Goal: Information Seeking & Learning: Check status

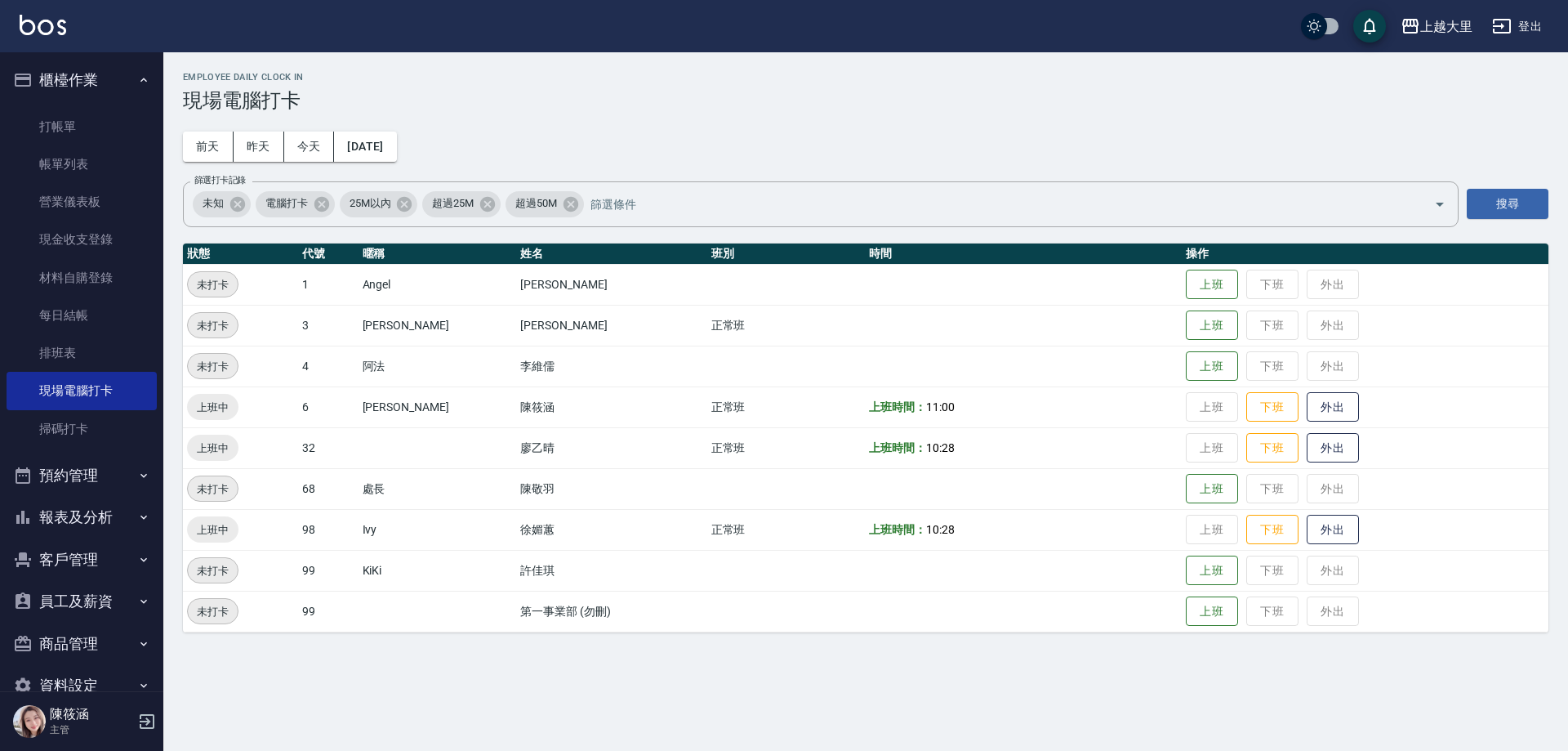
click at [68, 510] on button "報表及分析" at bounding box center [81, 517] width 151 height 43
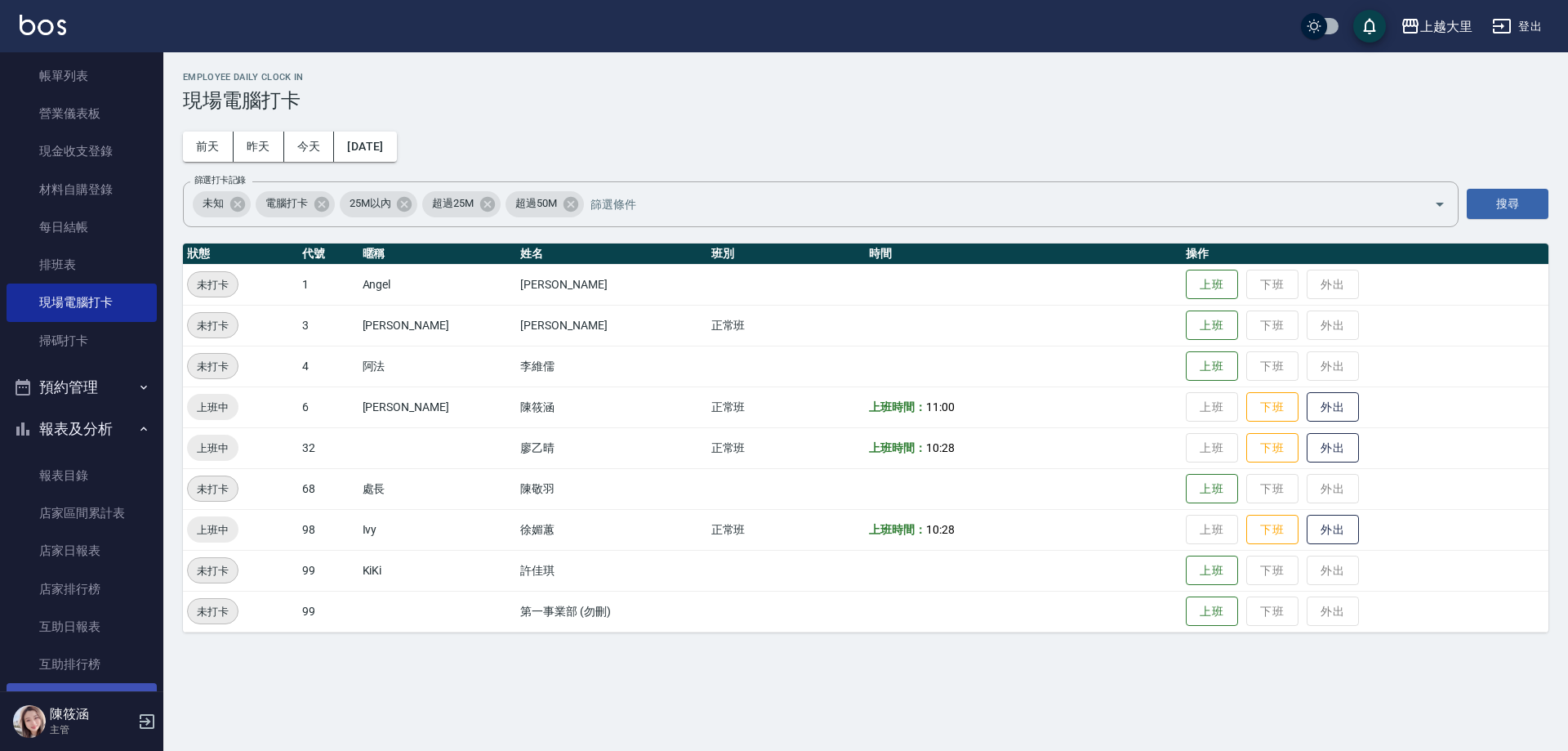
scroll to position [326, 0]
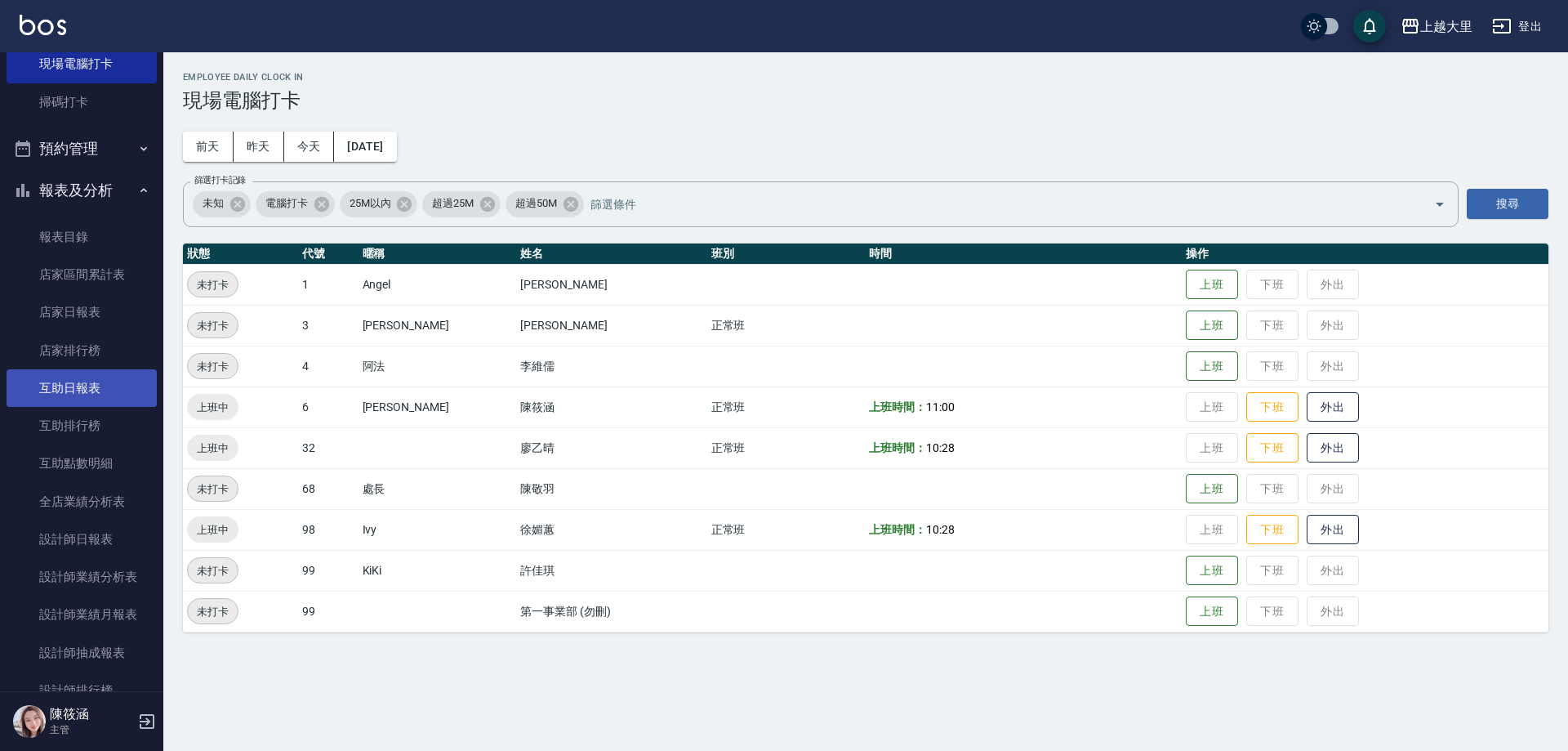
click at [83, 388] on link "互助日報表" at bounding box center [81, 388] width 151 height 38
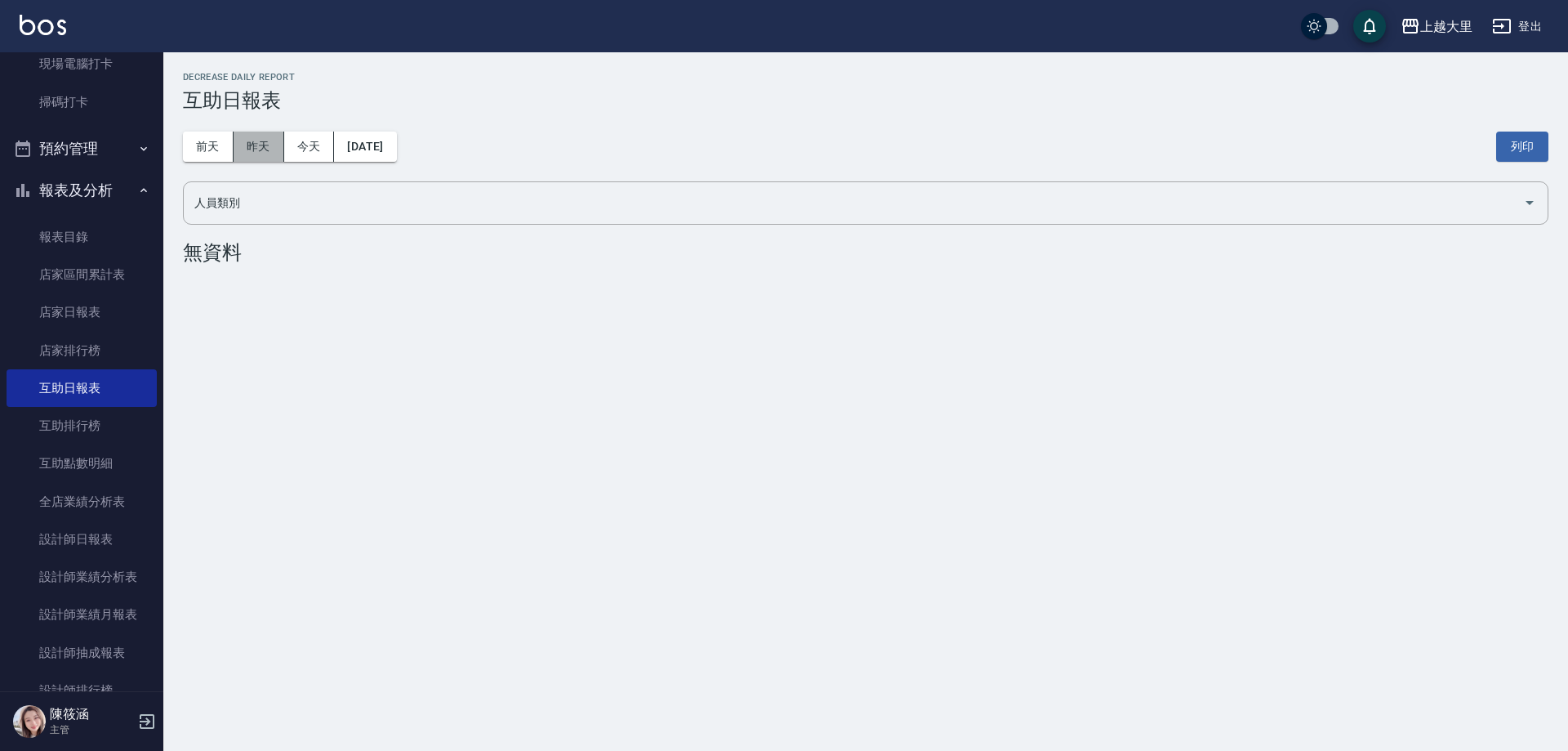
click at [269, 147] on button "昨天" at bounding box center [259, 146] width 51 height 31
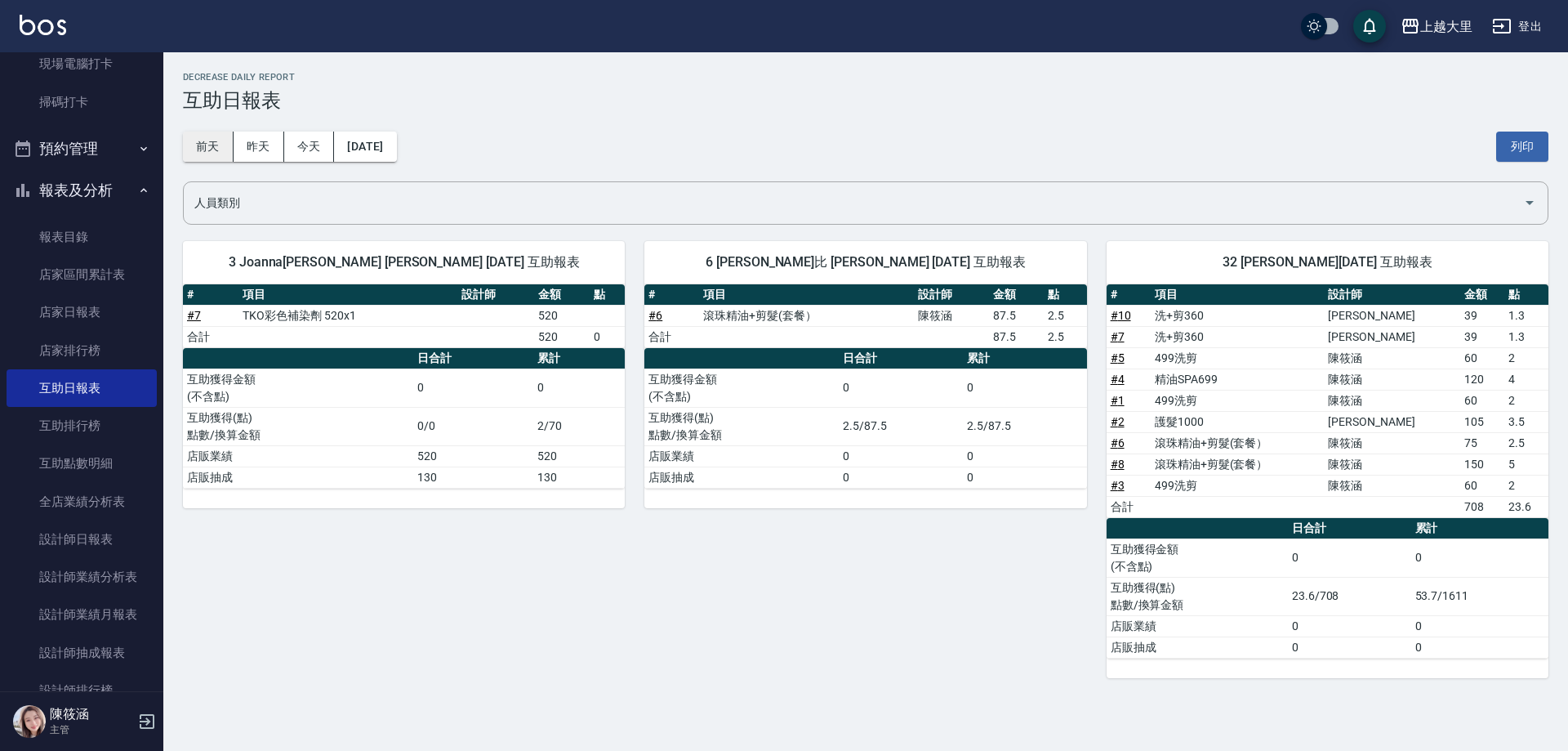
click at [232, 137] on button "前天" at bounding box center [208, 146] width 51 height 31
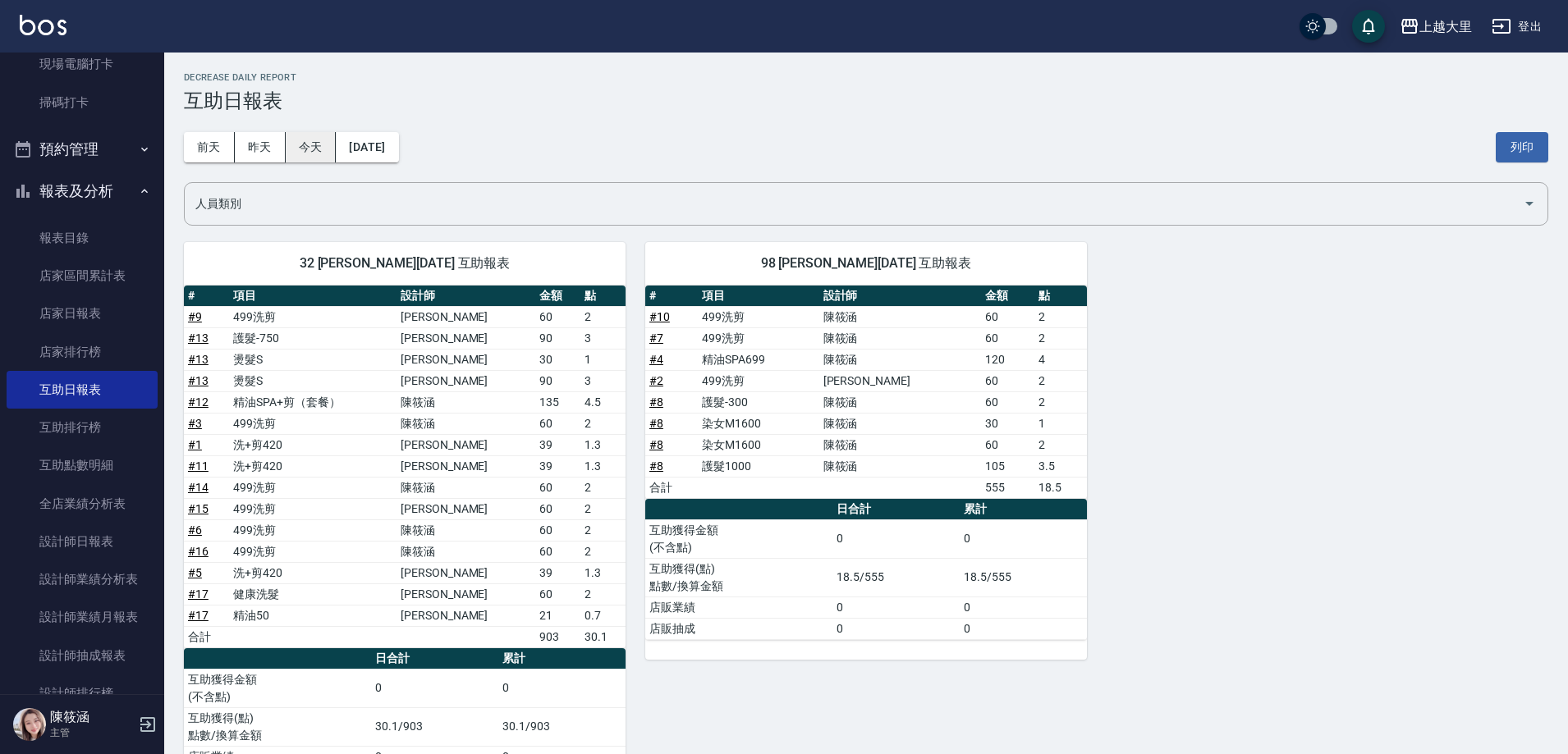
click at [302, 145] on button "今天" at bounding box center [310, 147] width 51 height 31
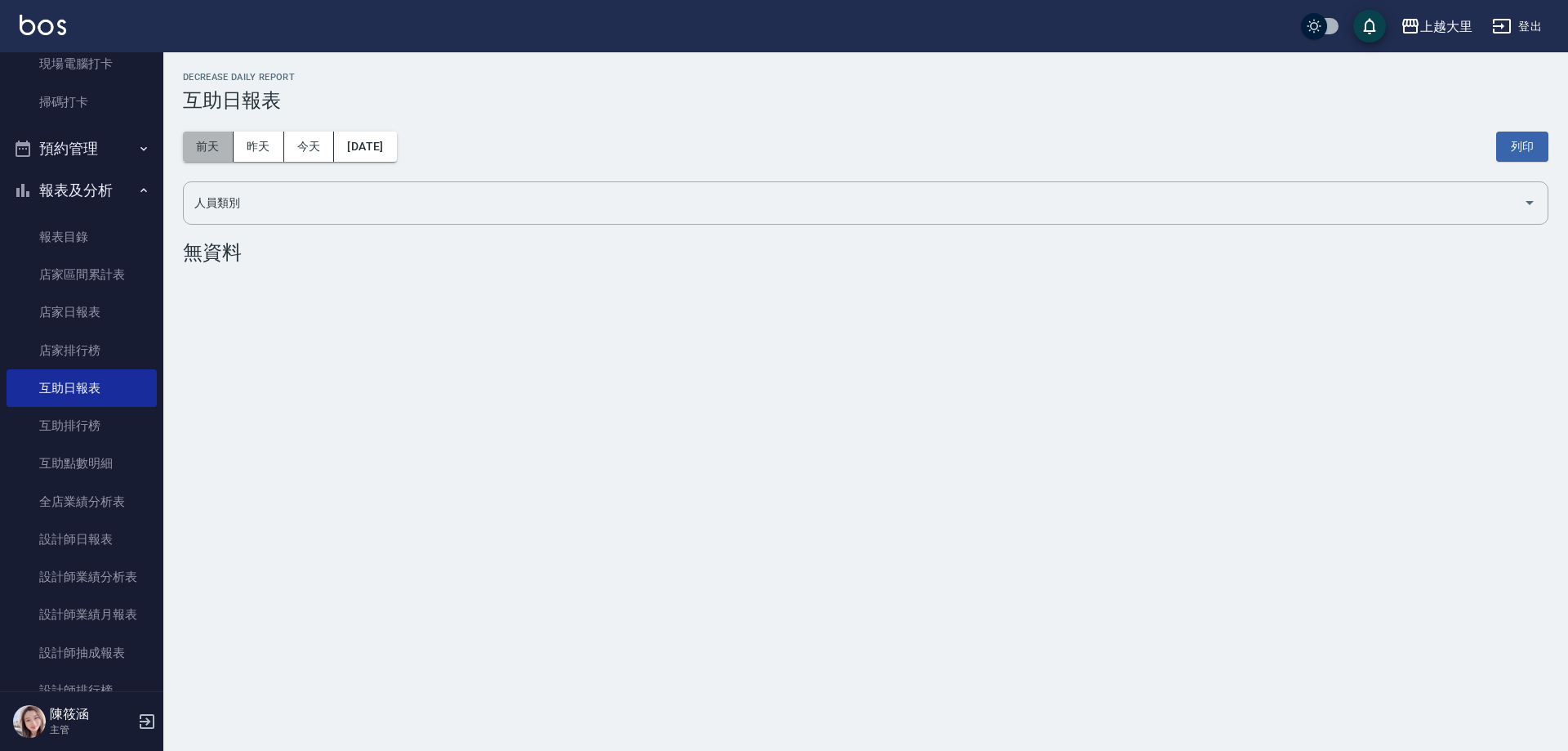
click at [210, 155] on button "前天" at bounding box center [208, 146] width 51 height 31
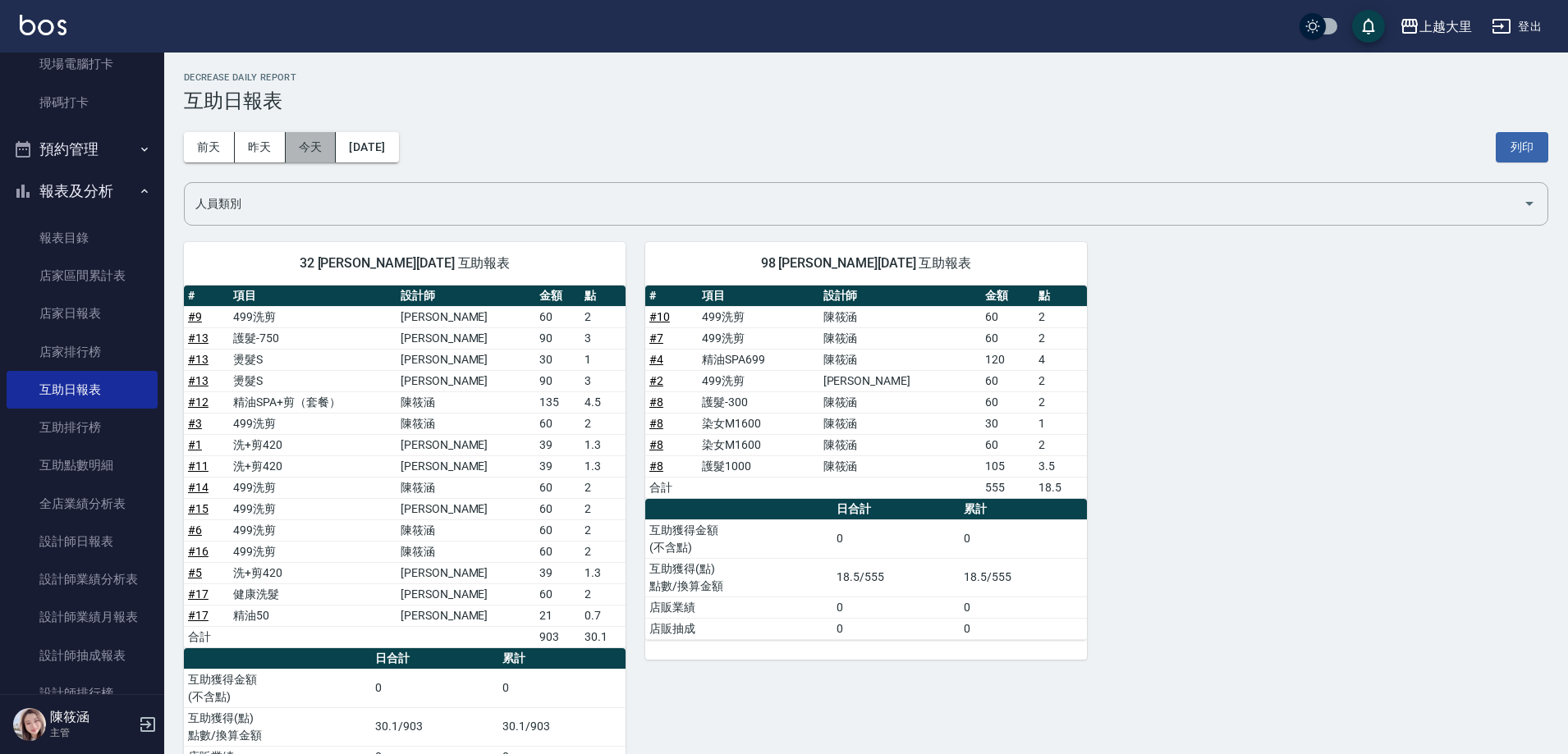
click at [323, 150] on button "今天" at bounding box center [310, 147] width 51 height 31
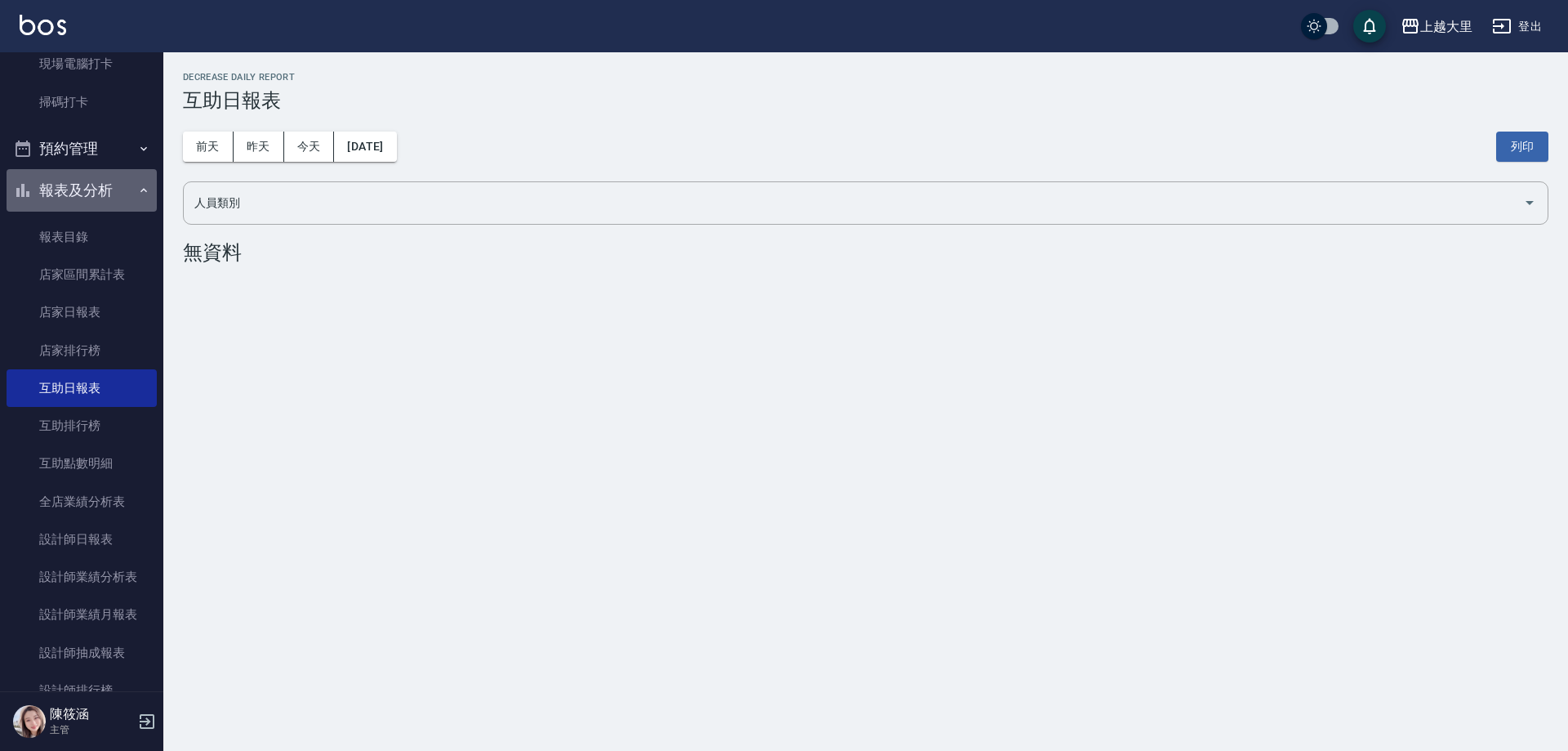
click at [130, 200] on button "報表及分析" at bounding box center [81, 191] width 151 height 43
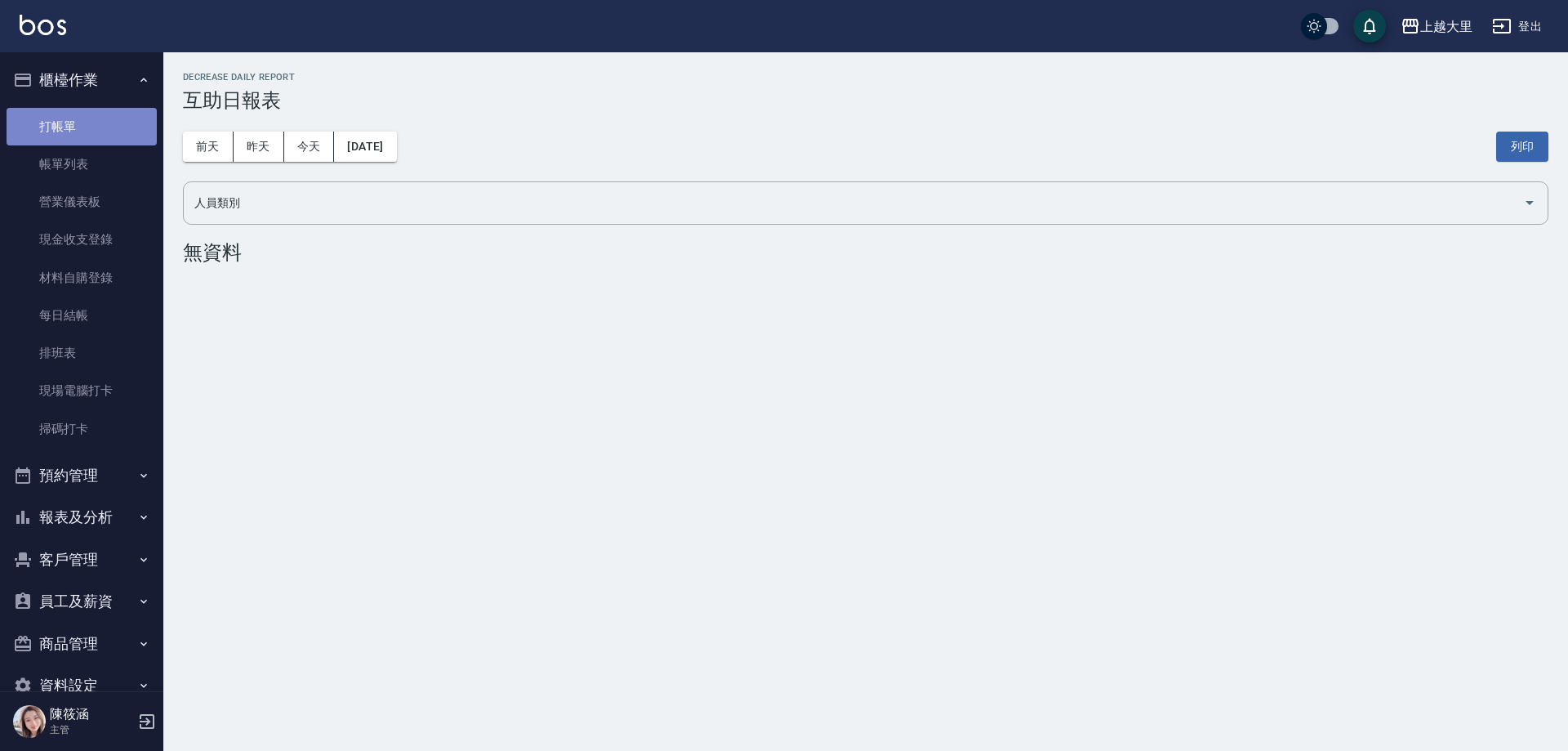
click at [127, 142] on link "打帳單" at bounding box center [81, 127] width 151 height 38
